Goal: Task Accomplishment & Management: Complete application form

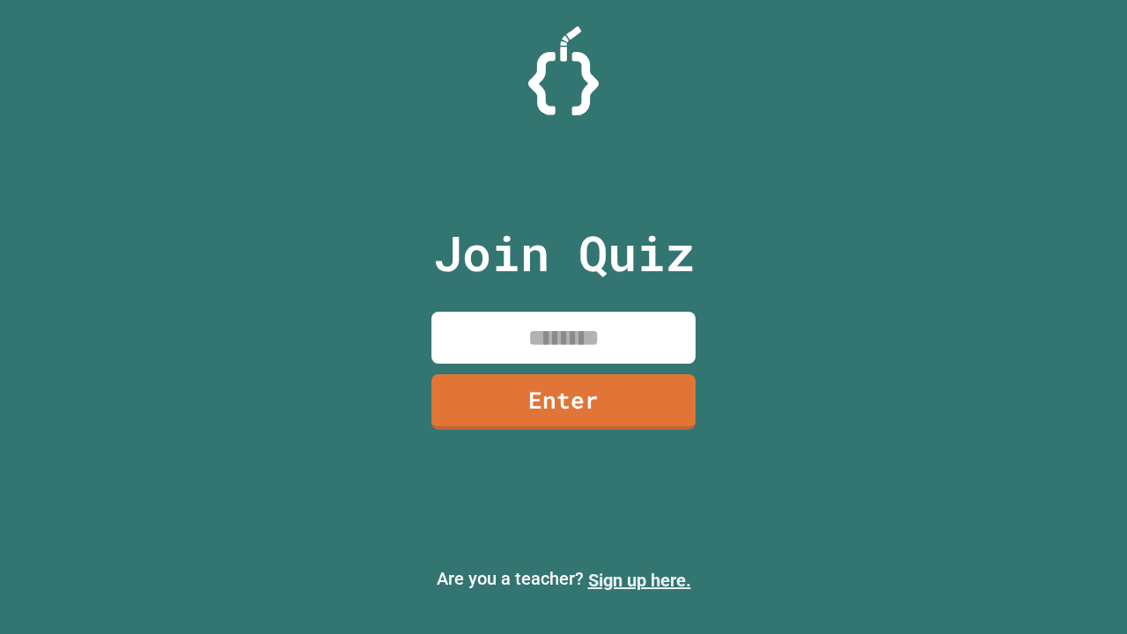
click at [639, 580] on link "Sign up here." at bounding box center [639, 580] width 103 height 21
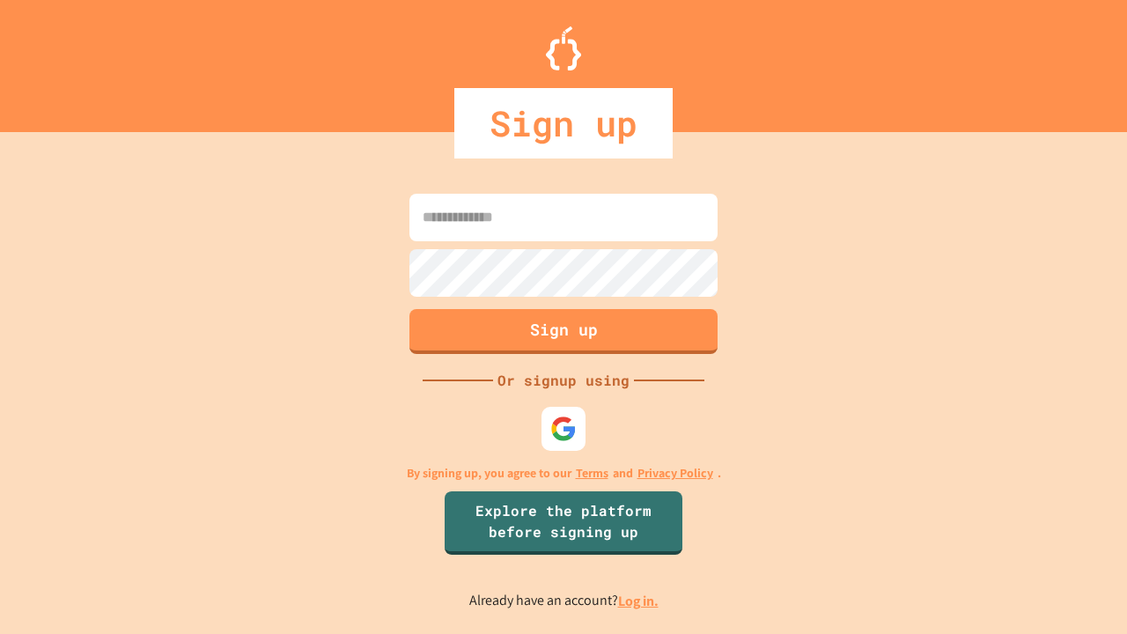
click at [639, 600] on link "Log in." at bounding box center [638, 601] width 41 height 18
